Goal: Task Accomplishment & Management: Understand process/instructions

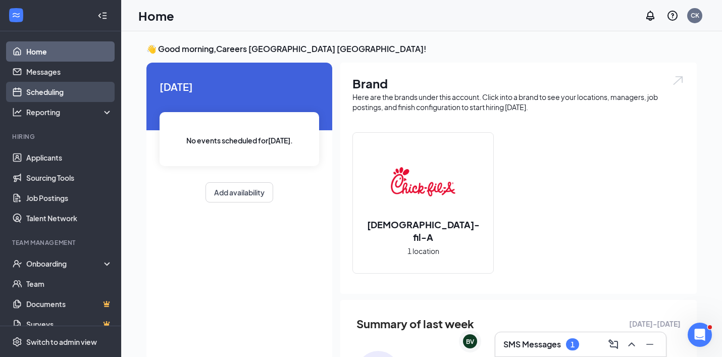
click at [58, 93] on link "Scheduling" at bounding box center [69, 92] width 86 height 20
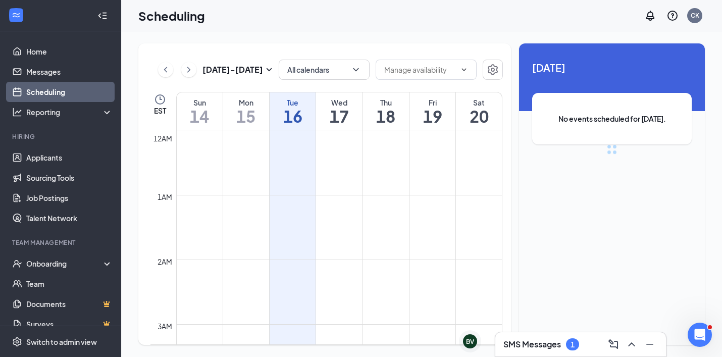
scroll to position [496, 0]
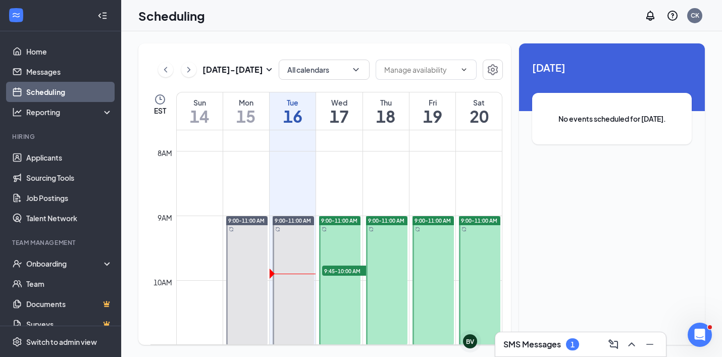
click at [521, 340] on h3 "SMS Messages" at bounding box center [532, 344] width 58 height 11
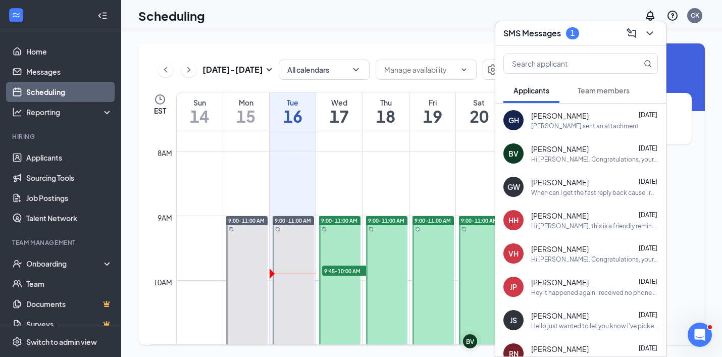
click at [547, 37] on h3 "SMS Messages" at bounding box center [532, 33] width 58 height 11
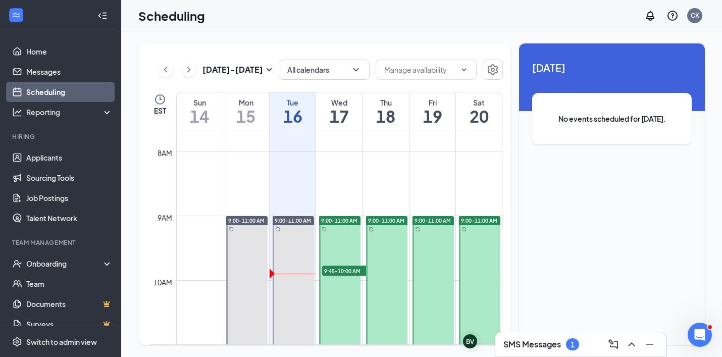
click at [560, 334] on div "SMS Messages 1" at bounding box center [580, 344] width 171 height 24
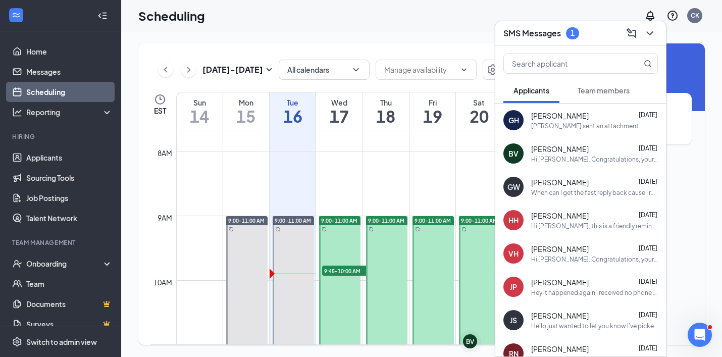
click at [602, 97] on button "Team members" at bounding box center [603, 90] width 72 height 25
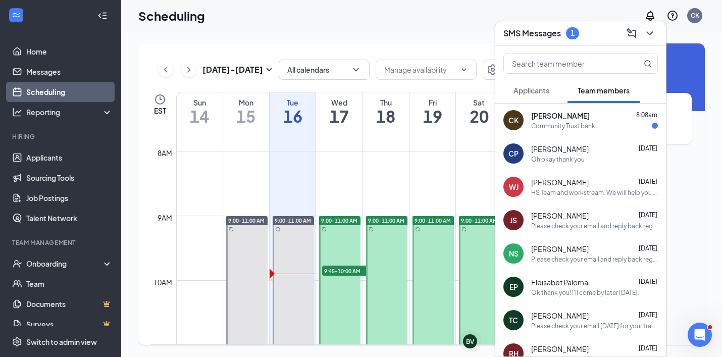
click at [588, 125] on div "Community Trust bank" at bounding box center [563, 126] width 64 height 9
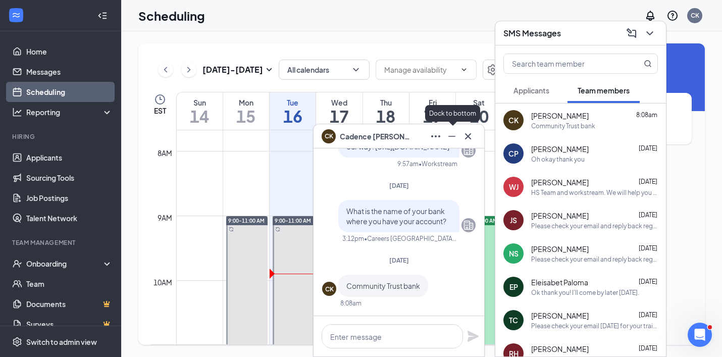
click at [450, 134] on icon "Minimize" at bounding box center [452, 136] width 12 height 12
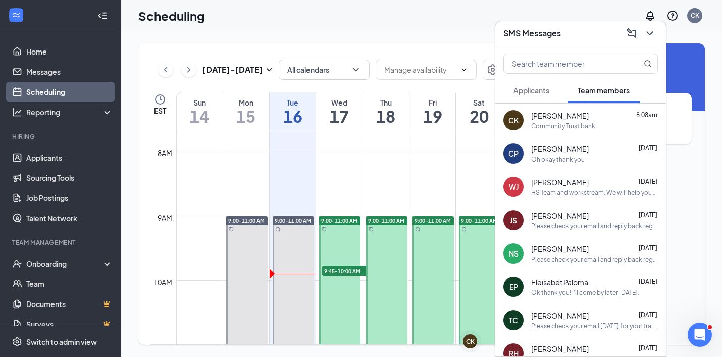
click at [546, 92] on span "Applicants" at bounding box center [531, 90] width 36 height 9
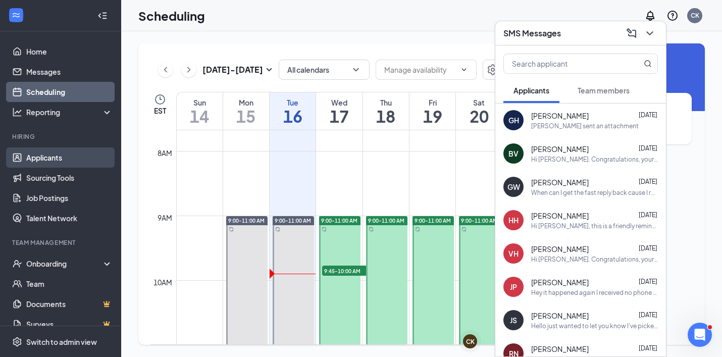
click at [51, 160] on link "Applicants" at bounding box center [69, 157] width 86 height 20
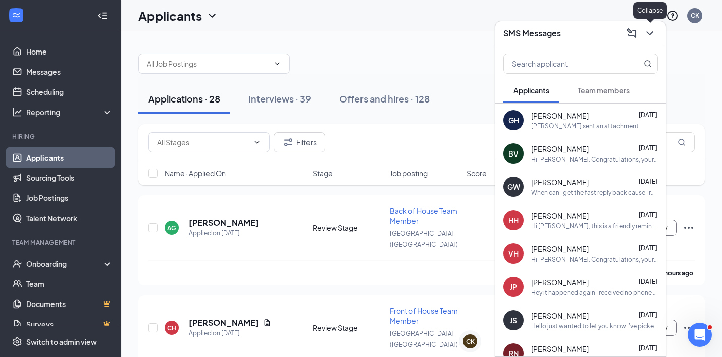
click at [650, 36] on icon "ChevronDown" at bounding box center [649, 33] width 12 height 12
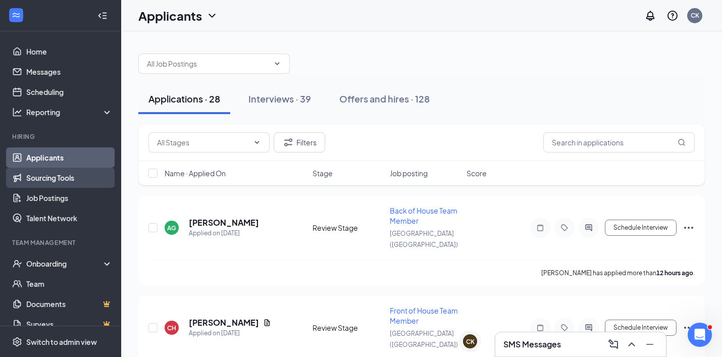
click at [53, 175] on link "Sourcing Tools" at bounding box center [69, 178] width 86 height 20
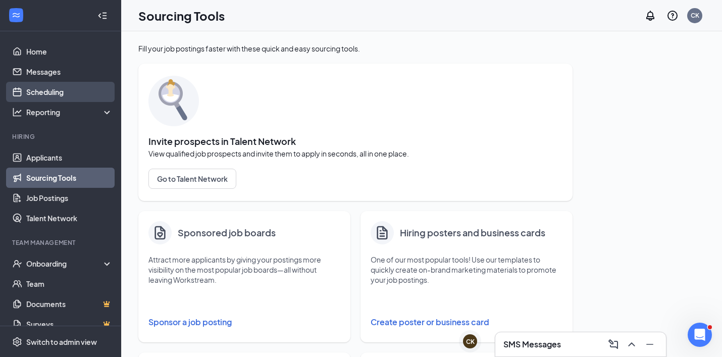
click at [56, 89] on link "Scheduling" at bounding box center [69, 92] width 86 height 20
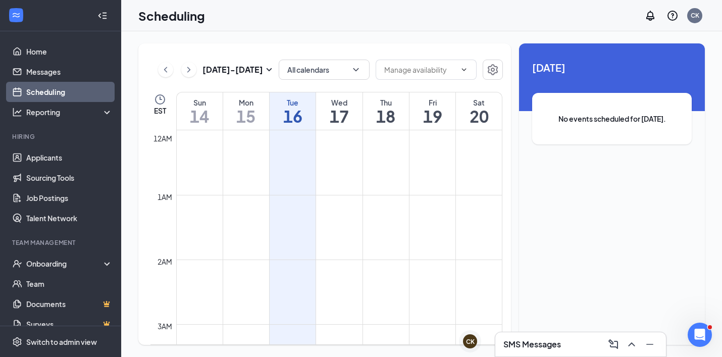
scroll to position [496, 0]
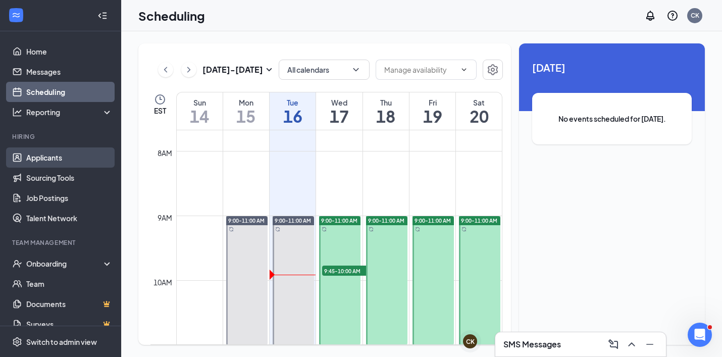
click at [42, 158] on link "Applicants" at bounding box center [69, 157] width 86 height 20
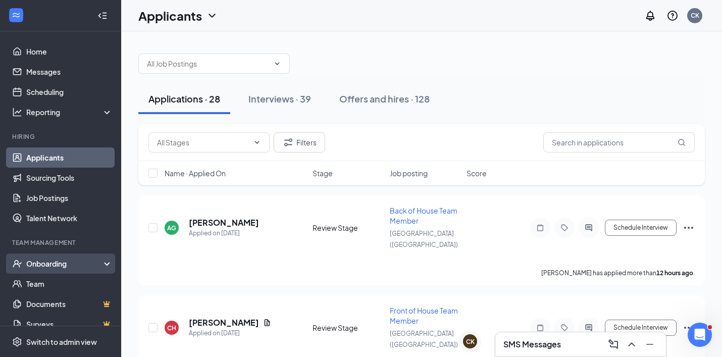
click at [47, 256] on div "Onboarding" at bounding box center [60, 263] width 121 height 20
click at [45, 283] on link "Overview" at bounding box center [69, 283] width 86 height 20
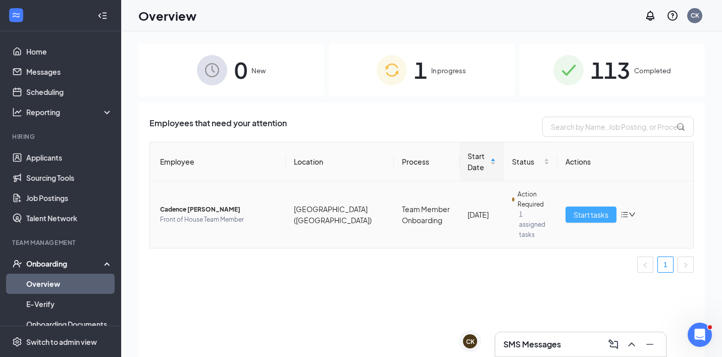
click at [599, 209] on span "Start tasks" at bounding box center [590, 214] width 35 height 11
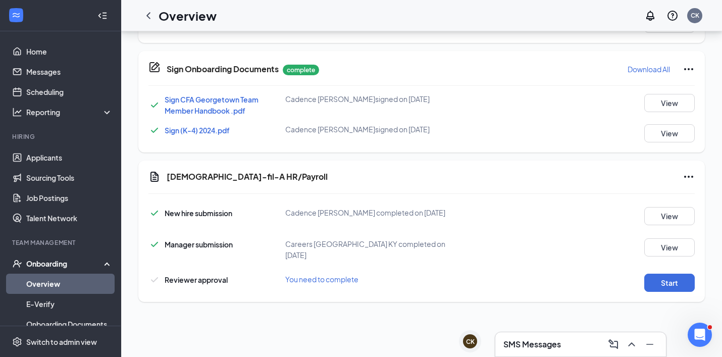
scroll to position [372, 0]
click at [545, 345] on h3 "SMS Messages" at bounding box center [532, 344] width 58 height 11
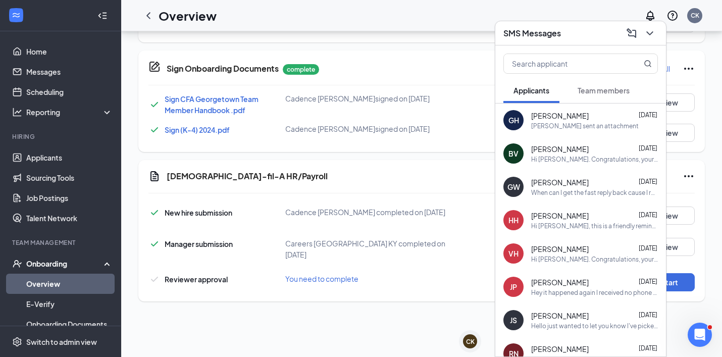
click at [626, 94] on span "Team members" at bounding box center [603, 90] width 52 height 9
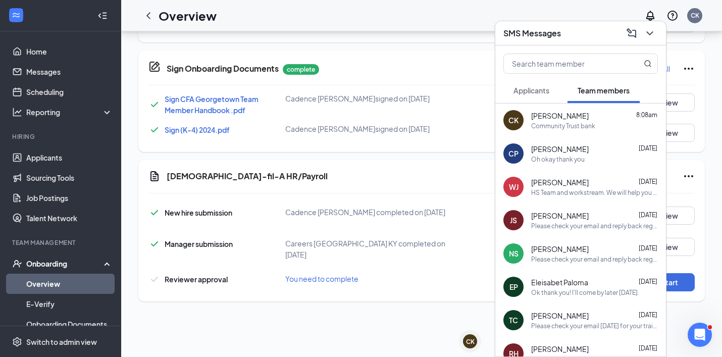
click at [596, 122] on div "Community Trust bank" at bounding box center [594, 126] width 127 height 9
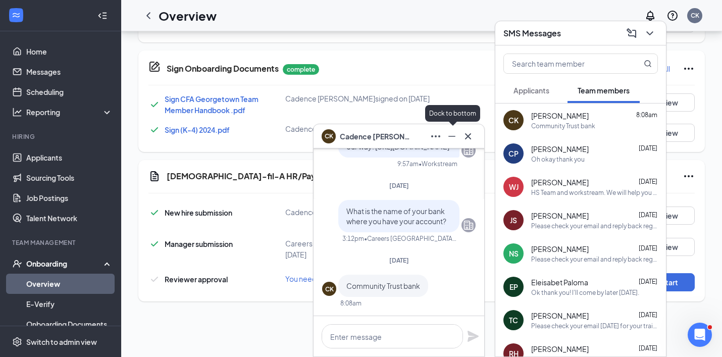
click at [455, 138] on icon "Minimize" at bounding box center [452, 136] width 12 height 12
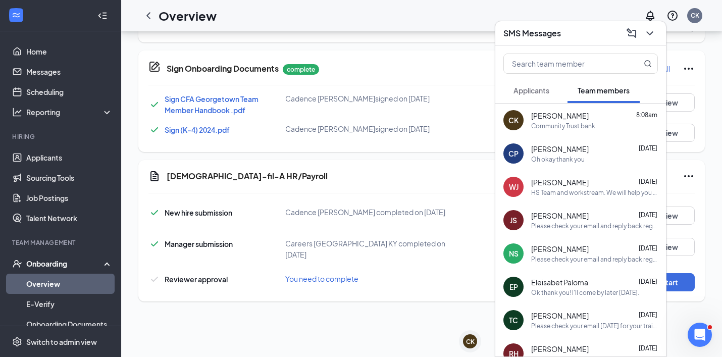
click at [703, 255] on div "Chick-fil-A HR/Payroll New hire submission Cadence F Kerr completed on Sep 14, …" at bounding box center [421, 230] width 566 height 141
click at [654, 35] on icon "ChevronDown" at bounding box center [649, 33] width 12 height 12
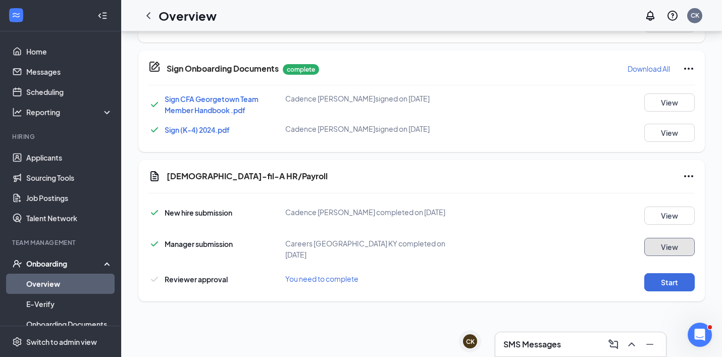
click at [679, 242] on button "View" at bounding box center [669, 247] width 50 height 18
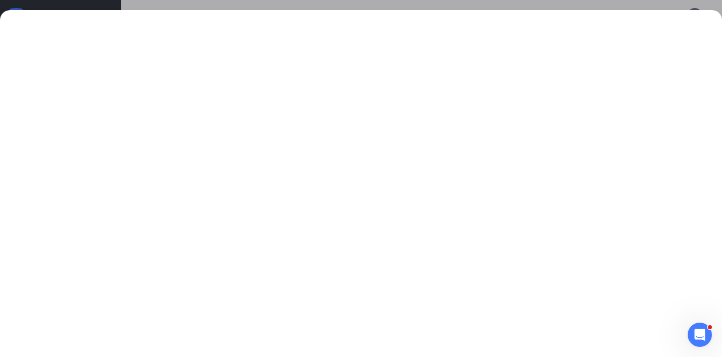
scroll to position [404, 0]
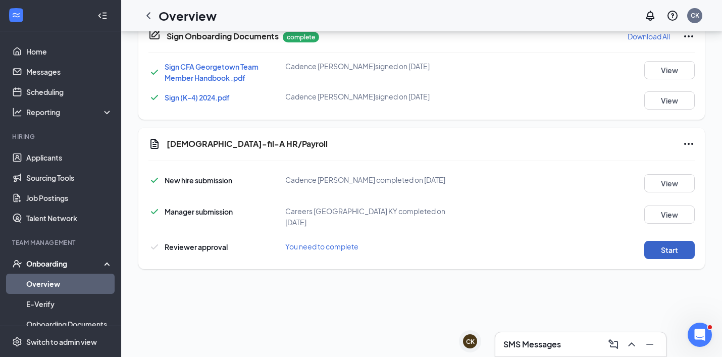
click at [658, 245] on button "Start" at bounding box center [669, 250] width 50 height 18
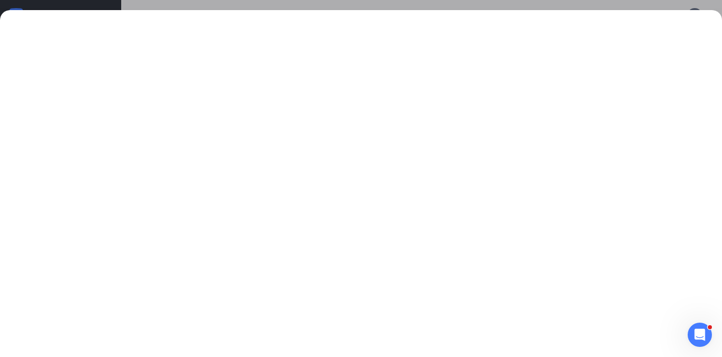
click at [659, 7] on div at bounding box center [361, 178] width 722 height 357
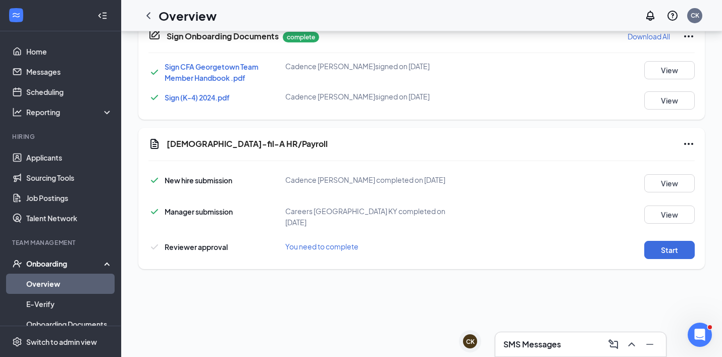
click at [563, 344] on div "SMS Messages" at bounding box center [580, 344] width 154 height 16
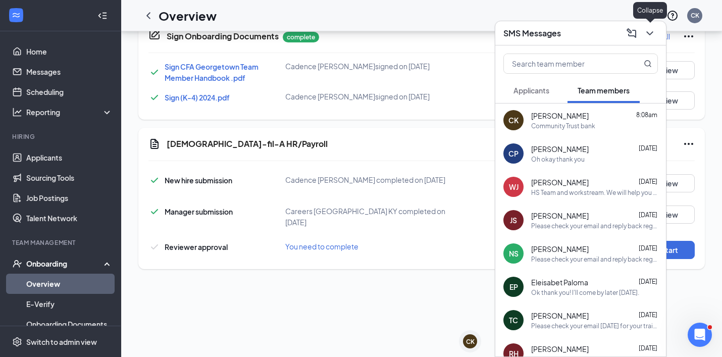
click at [652, 37] on icon "ChevronDown" at bounding box center [649, 33] width 12 height 12
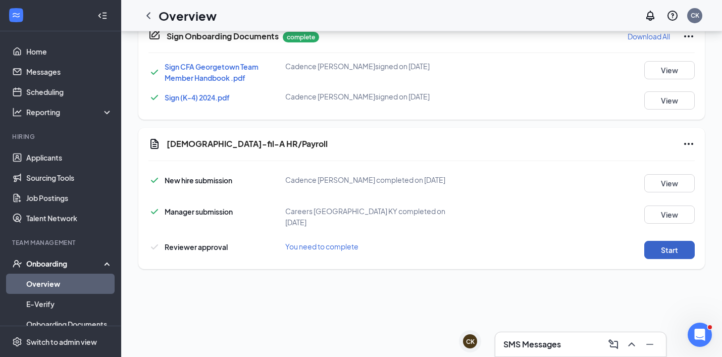
click at [671, 241] on button "Start" at bounding box center [669, 250] width 50 height 18
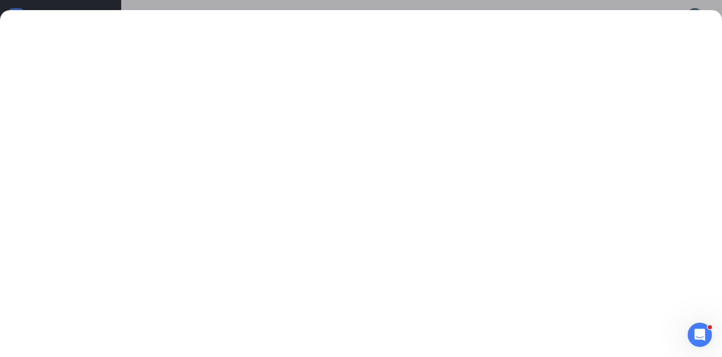
click at [665, 9] on div at bounding box center [361, 178] width 722 height 357
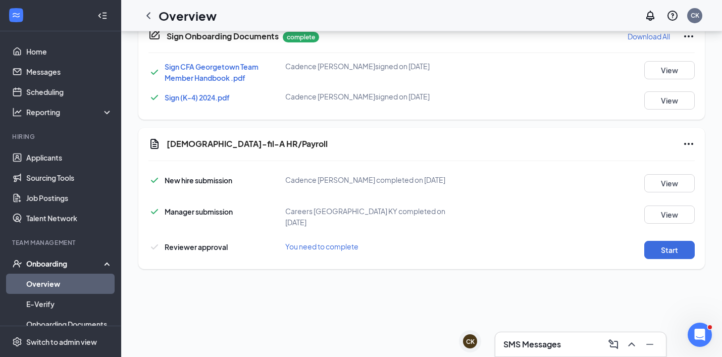
click at [579, 343] on div "SMS Messages" at bounding box center [580, 344] width 154 height 16
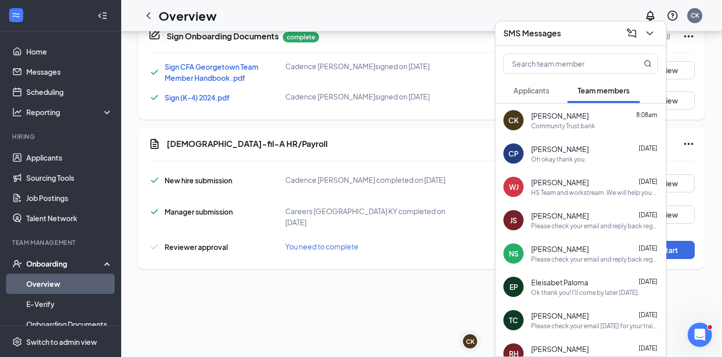
click at [424, 285] on div "CK Cadence Kerr CK SMS Messages Applicants Team members CK Cadence Kerr 8:08am …" at bounding box center [421, 56] width 600 height 858
click at [697, 239] on div "Chick-fil-A HR/Payroll New hire submission Cadence F Kerr completed on Sep 14, …" at bounding box center [421, 198] width 566 height 141
click at [688, 241] on button "Start" at bounding box center [669, 250] width 50 height 18
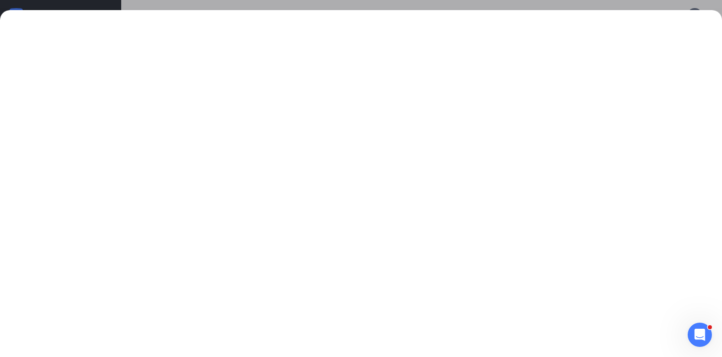
scroll to position [525, 0]
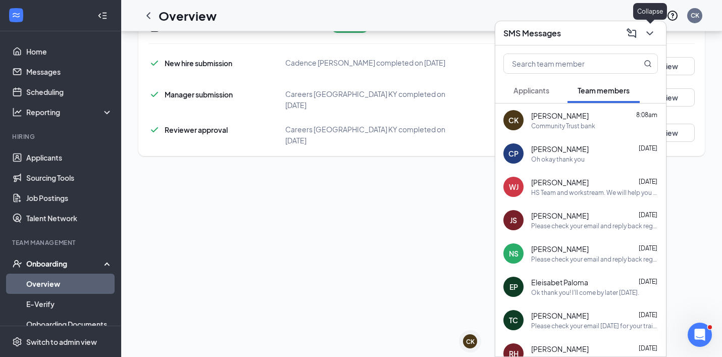
click at [650, 31] on icon "ChevronDown" at bounding box center [649, 33] width 12 height 12
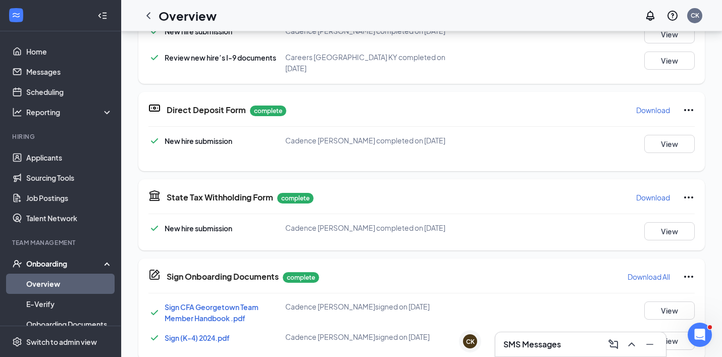
scroll to position [240, 0]
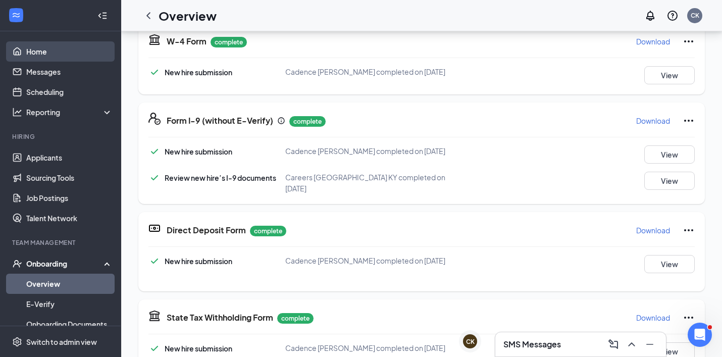
click at [35, 51] on link "Home" at bounding box center [69, 51] width 86 height 20
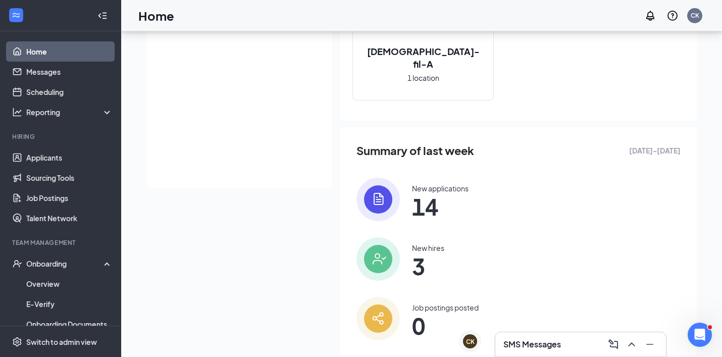
scroll to position [195, 0]
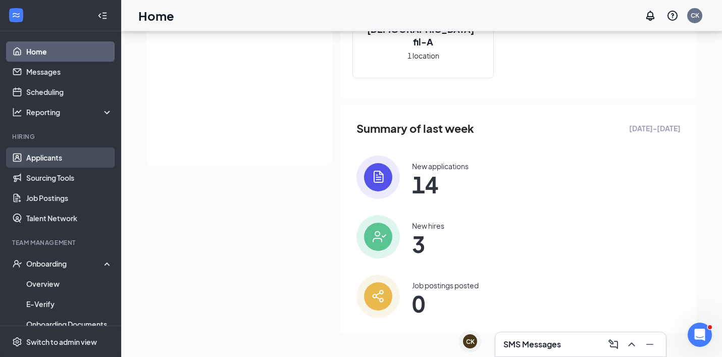
click at [47, 153] on link "Applicants" at bounding box center [69, 157] width 86 height 20
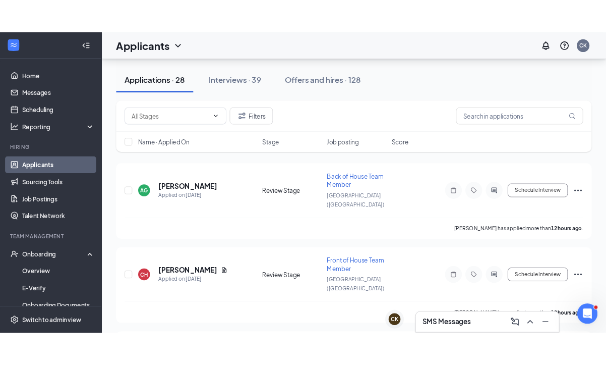
scroll to position [50, 0]
